Goal: Obtain resource: Download file/media

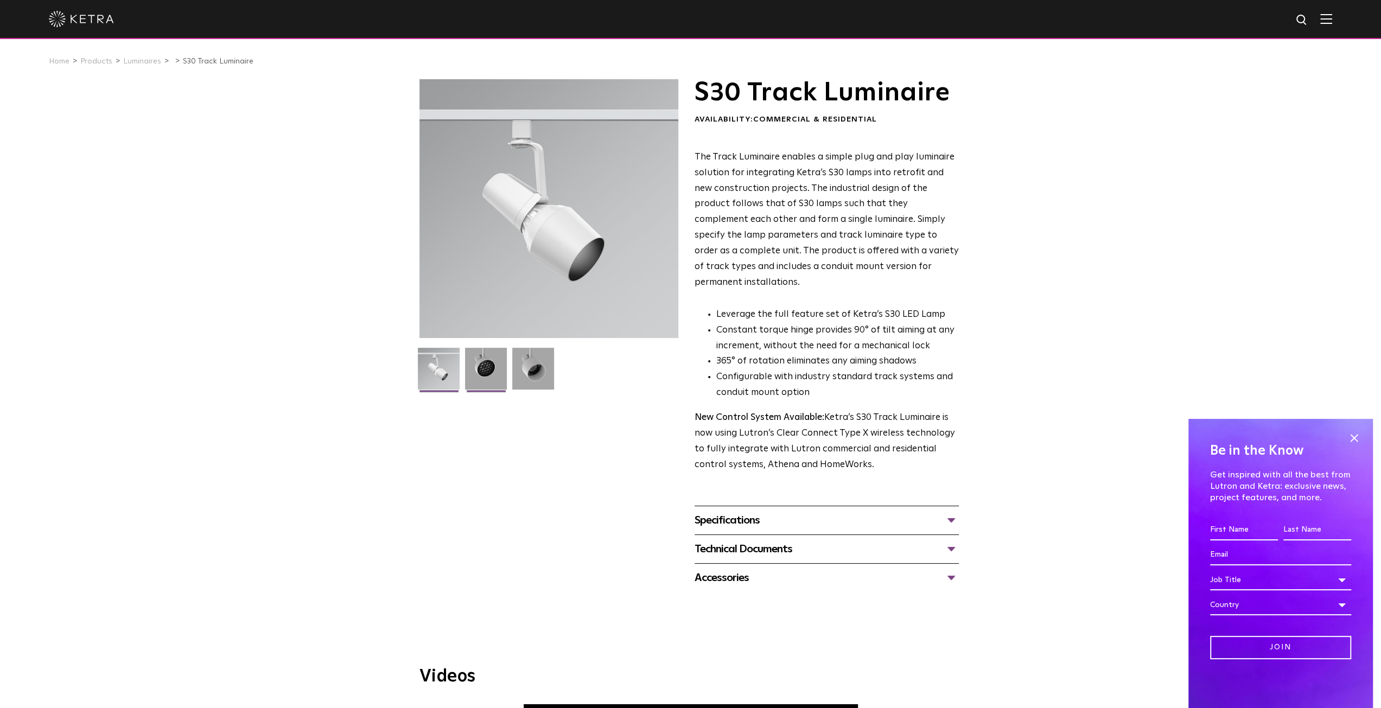
click at [488, 377] on img at bounding box center [486, 373] width 42 height 50
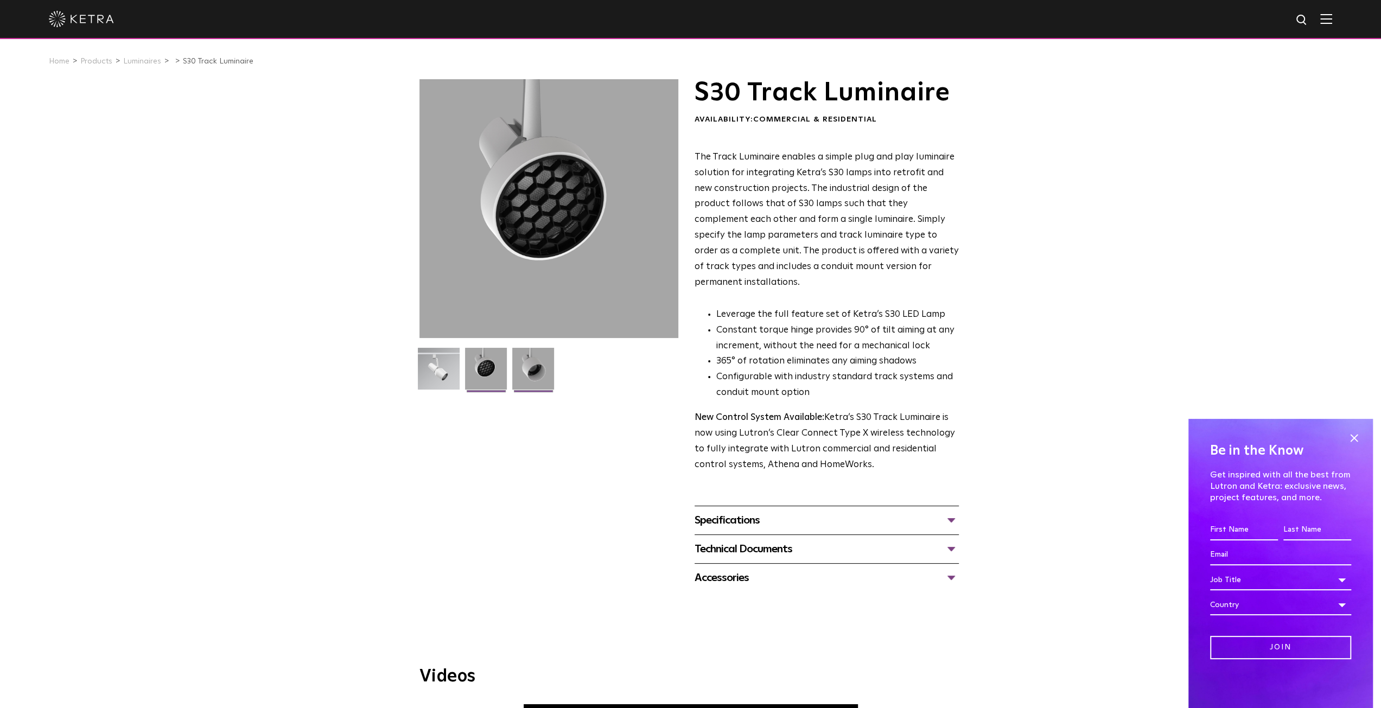
click at [527, 356] on img at bounding box center [533, 373] width 42 height 50
click at [496, 372] on img at bounding box center [486, 373] width 42 height 50
click at [432, 370] on img at bounding box center [439, 373] width 42 height 50
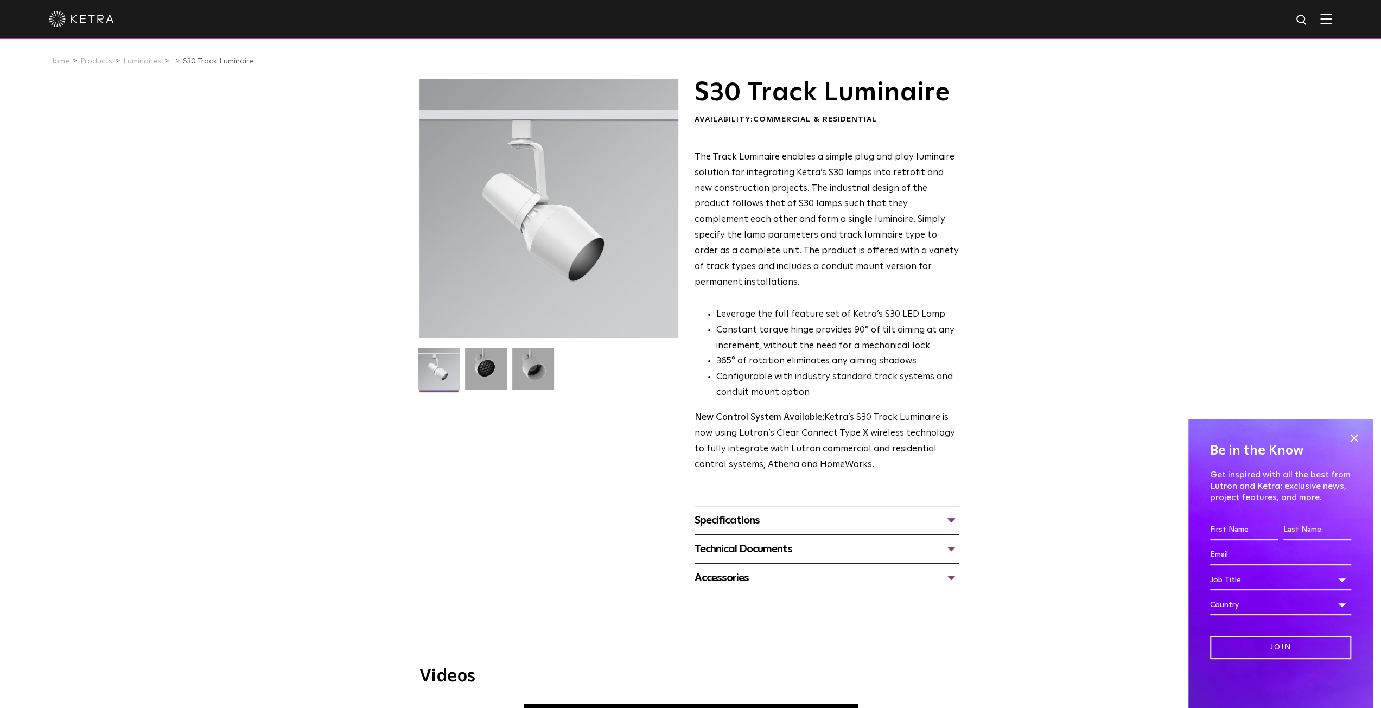
click at [744, 512] on div "Specifications" at bounding box center [827, 520] width 264 height 17
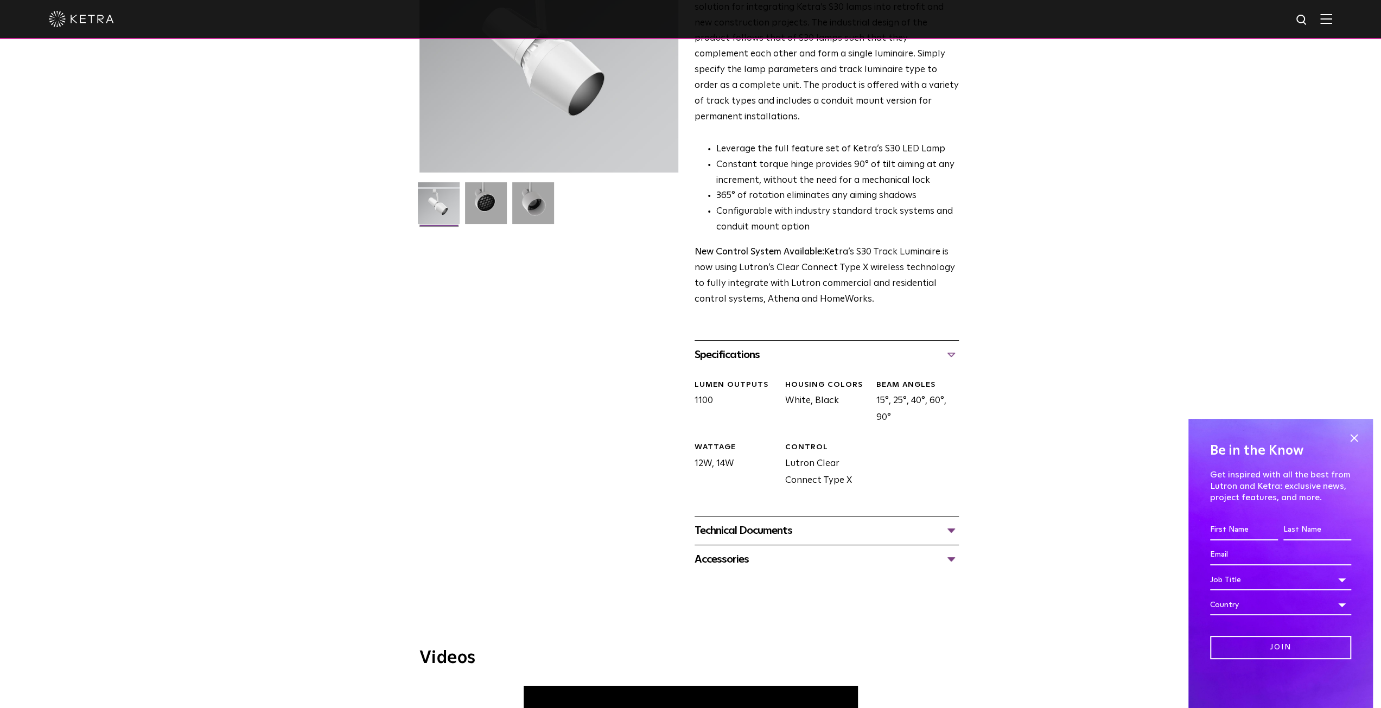
scroll to position [217, 0]
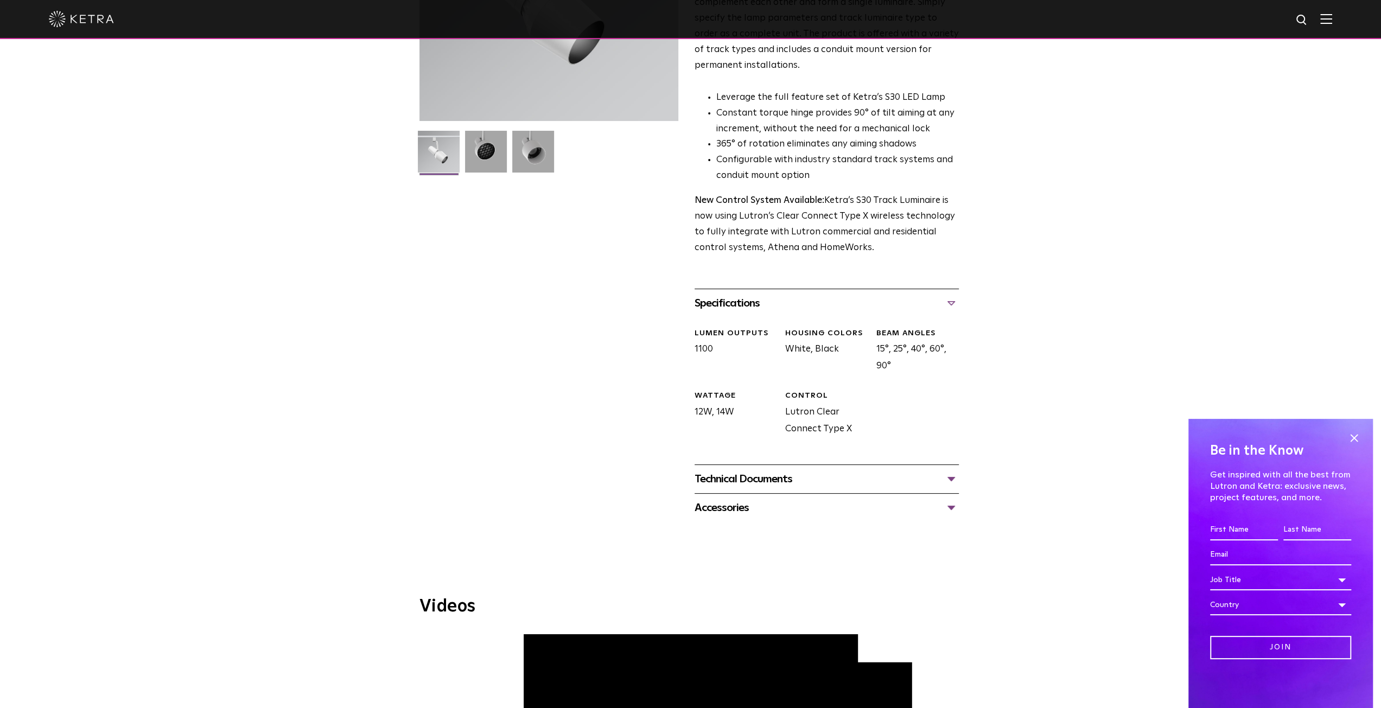
click at [796, 471] on div "Technical Documents" at bounding box center [827, 479] width 264 height 17
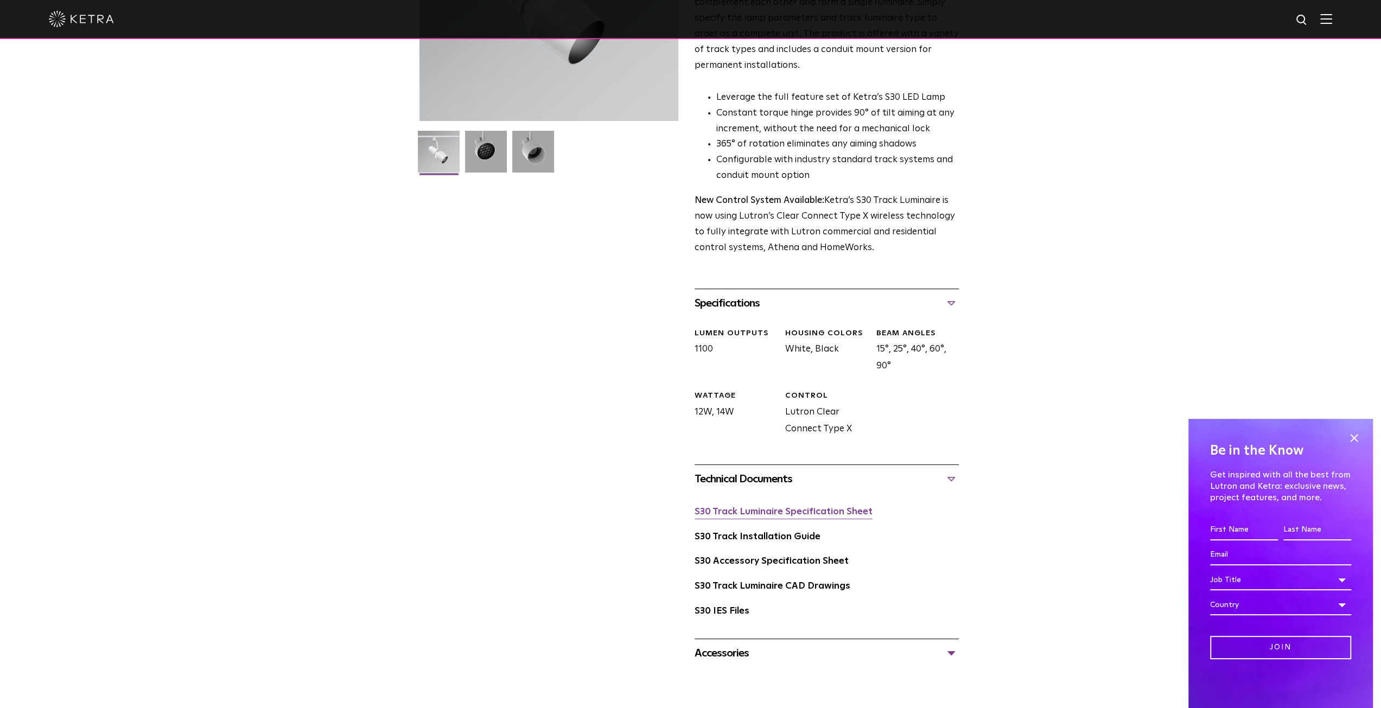
click at [755, 508] on link "S30 Track Luminaire Specification Sheet" at bounding box center [784, 512] width 178 height 9
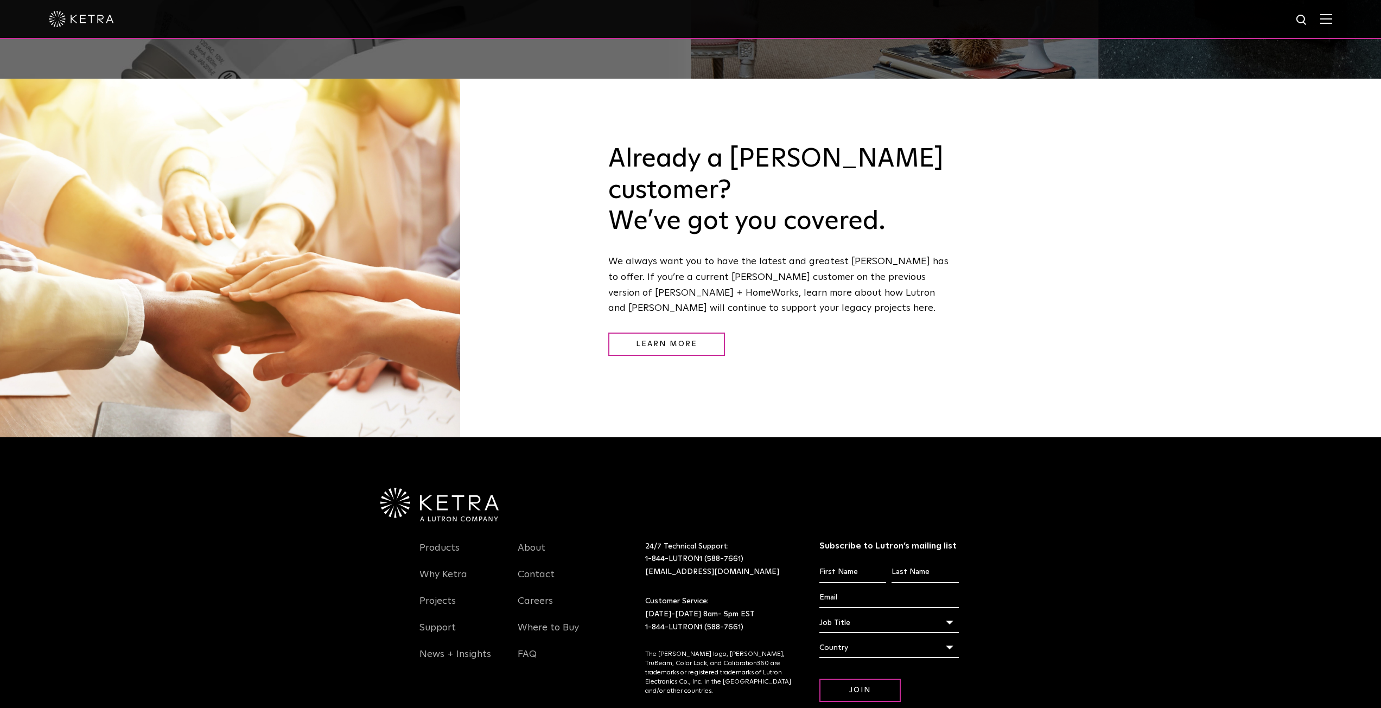
scroll to position [1589, 0]
